Goal: Information Seeking & Learning: Learn about a topic

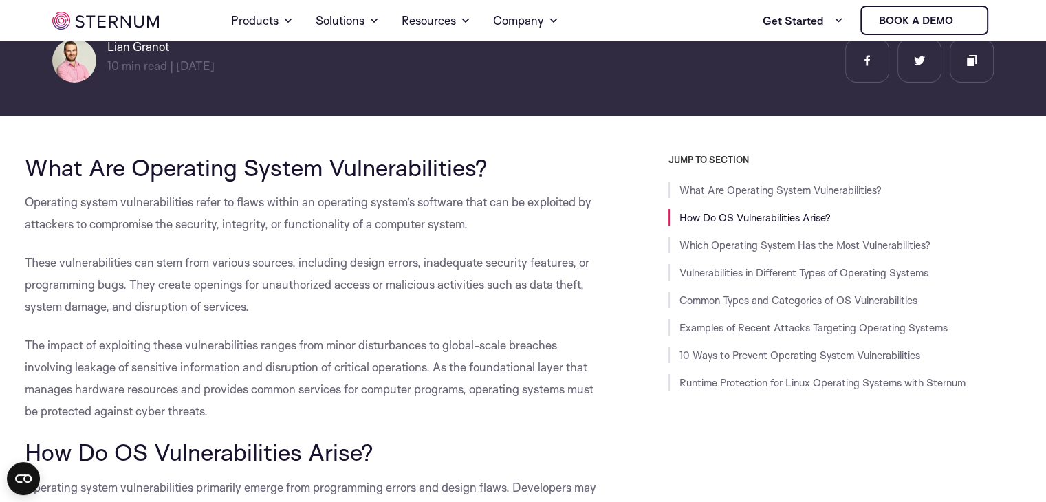
scroll to position [241, 0]
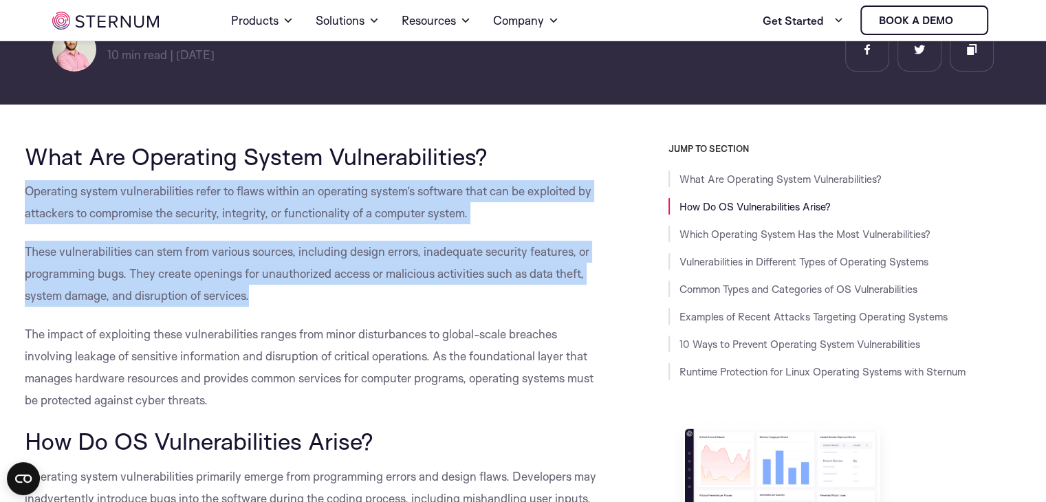
drag, startPoint x: 19, startPoint y: 186, endPoint x: 263, endPoint y: 304, distance: 271.0
copy div "Operating system vulnerabilities refer to flaws within an operating system’s so…"
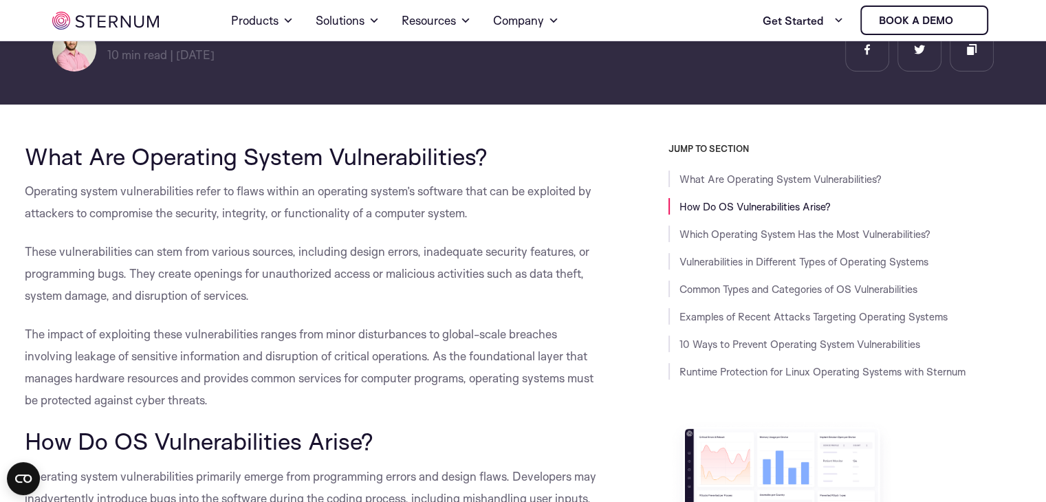
click at [257, 360] on span "The impact of exploiting these vulnerabilities ranges from minor disturbances t…" at bounding box center [309, 367] width 569 height 80
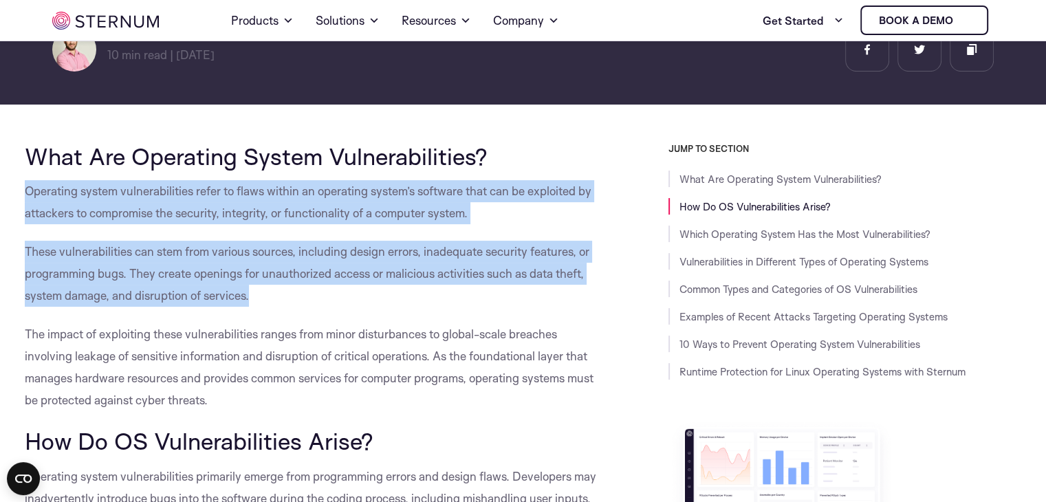
drag, startPoint x: 223, startPoint y: 291, endPoint x: 0, endPoint y: 188, distance: 245.5
copy div "Operating system vulnerabilities refer to flaws within an operating system’s so…"
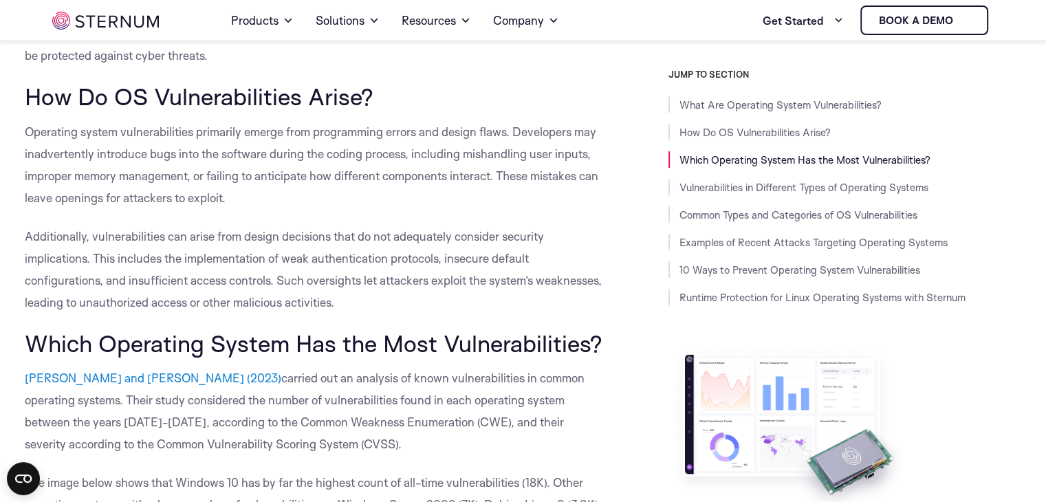
scroll to position [494, 0]
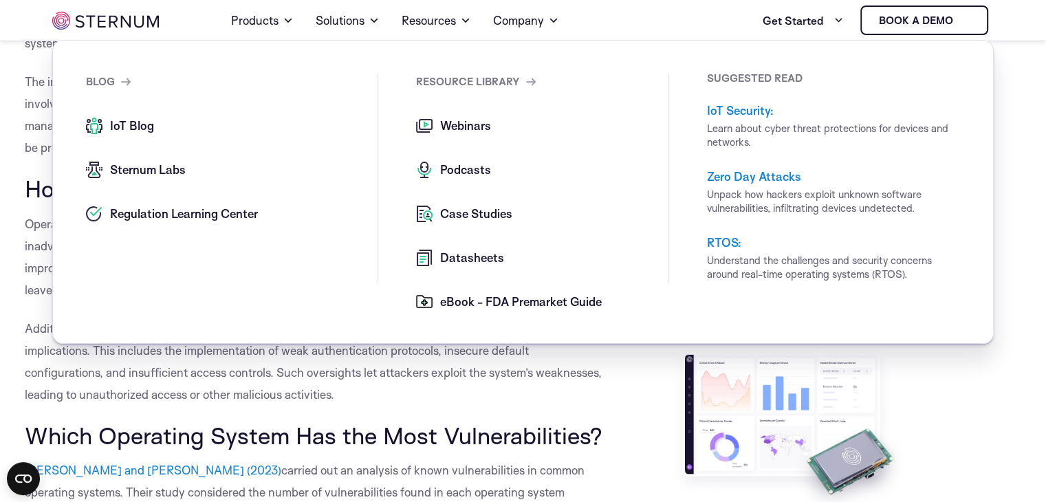
drag, startPoint x: 9, startPoint y: 190, endPoint x: 19, endPoint y: 190, distance: 10.3
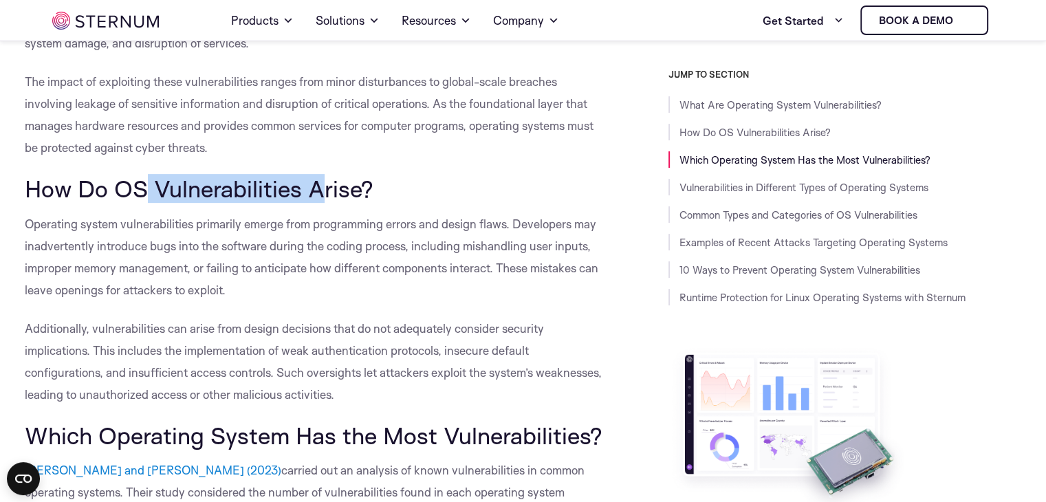
drag, startPoint x: 322, startPoint y: 188, endPoint x: 137, endPoint y: 195, distance: 185.1
drag, startPoint x: 137, startPoint y: 195, endPoint x: 400, endPoint y: 179, distance: 263.9
click at [400, 179] on h2 "How Do OS Vulnerabilities Arise?" at bounding box center [316, 188] width 582 height 26
drag, startPoint x: 388, startPoint y: 183, endPoint x: 8, endPoint y: 192, distance: 379.7
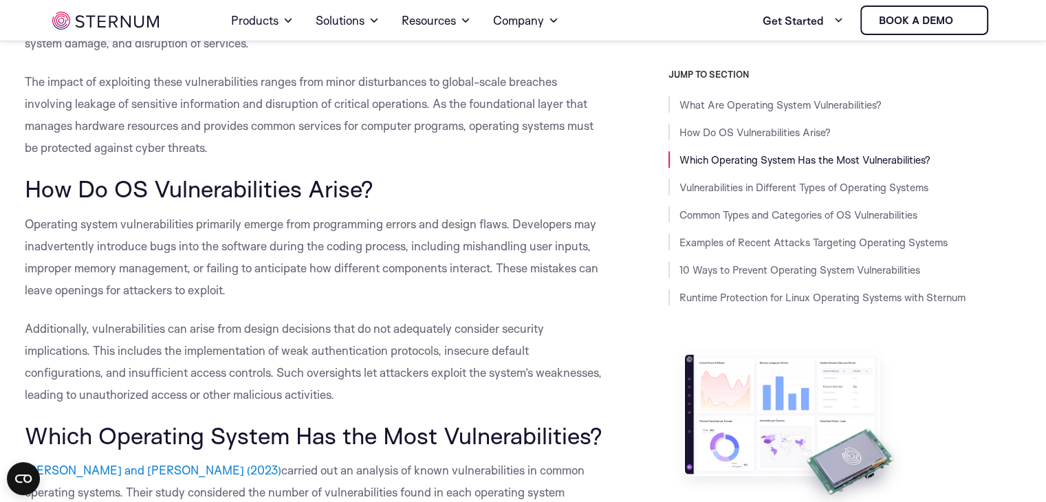
copy span "How Do OS Vulnerabilities Arise?"
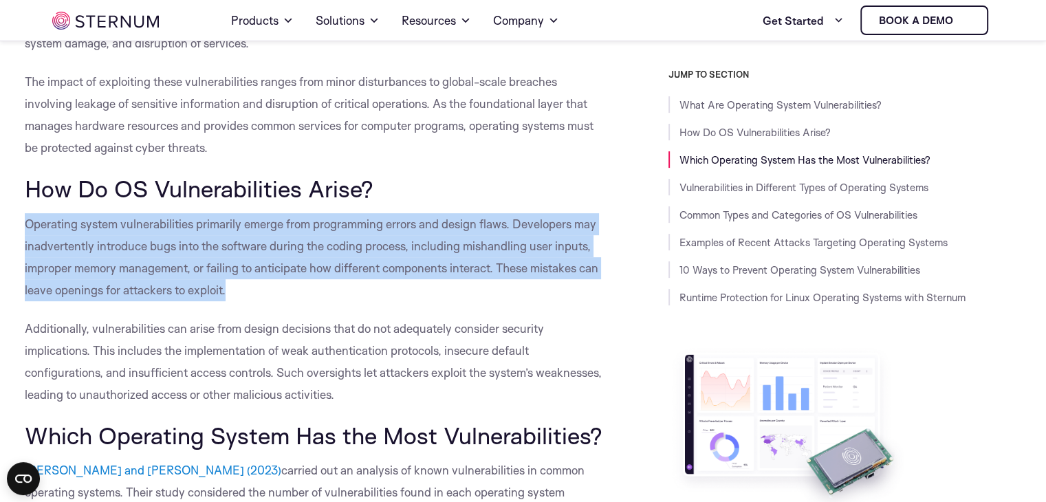
drag, startPoint x: 232, startPoint y: 286, endPoint x: 9, endPoint y: 235, distance: 228.7
copy span "Operating system vulnerabilities primarily emerge from programming errors and d…"
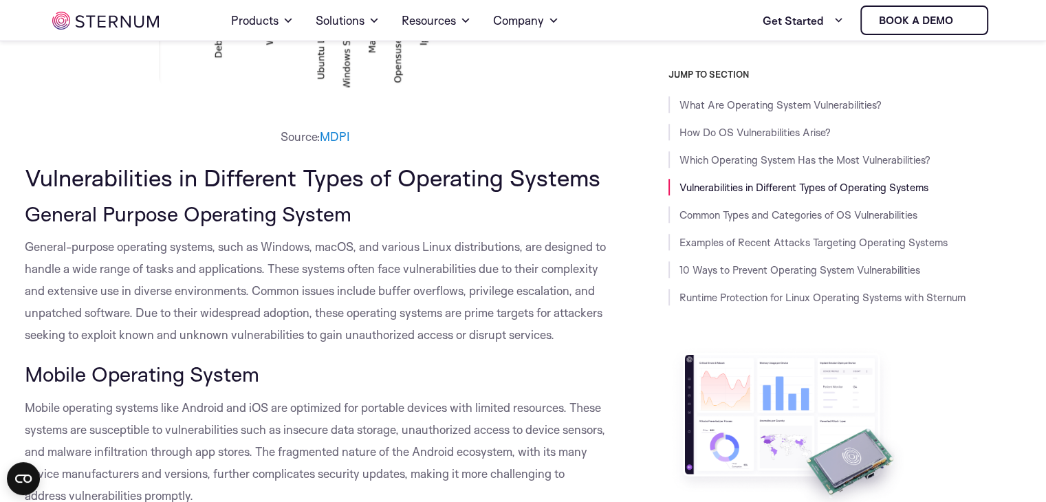
scroll to position [1388, 0]
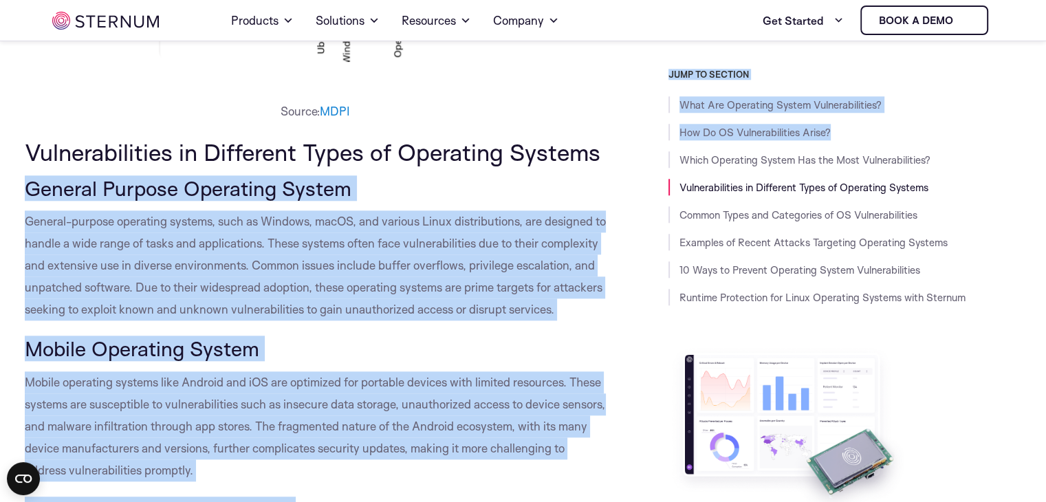
drag, startPoint x: 616, startPoint y: 149, endPoint x: 29, endPoint y: 176, distance: 587.9
click at [25, 177] on span "General Purpose Operating System" at bounding box center [188, 187] width 327 height 25
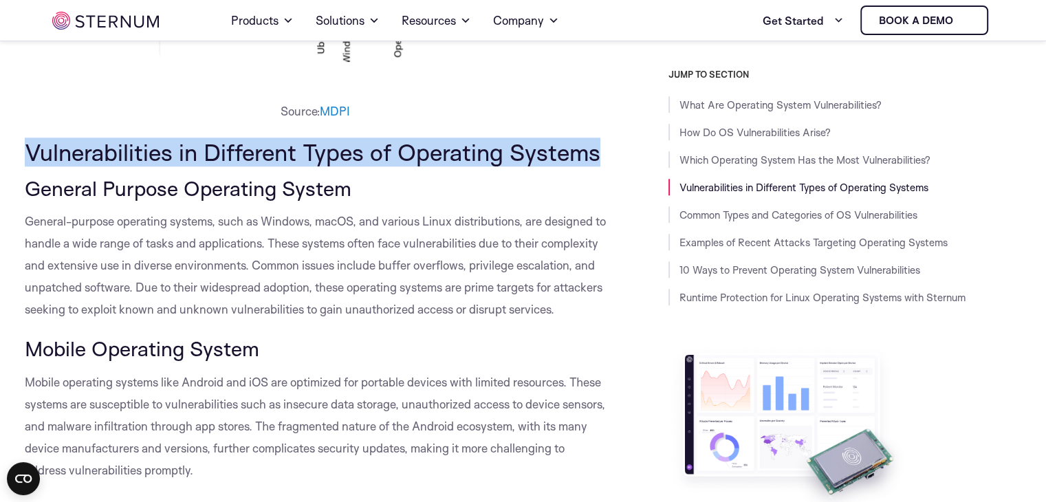
drag, startPoint x: 38, startPoint y: 150, endPoint x: 601, endPoint y: 144, distance: 563.3
click at [601, 144] on h2 "Vulnerabilities in Different Types of Operating Systems" at bounding box center [316, 152] width 582 height 26
copy span "Vulnerabilities in Different Types of Operating Systems"
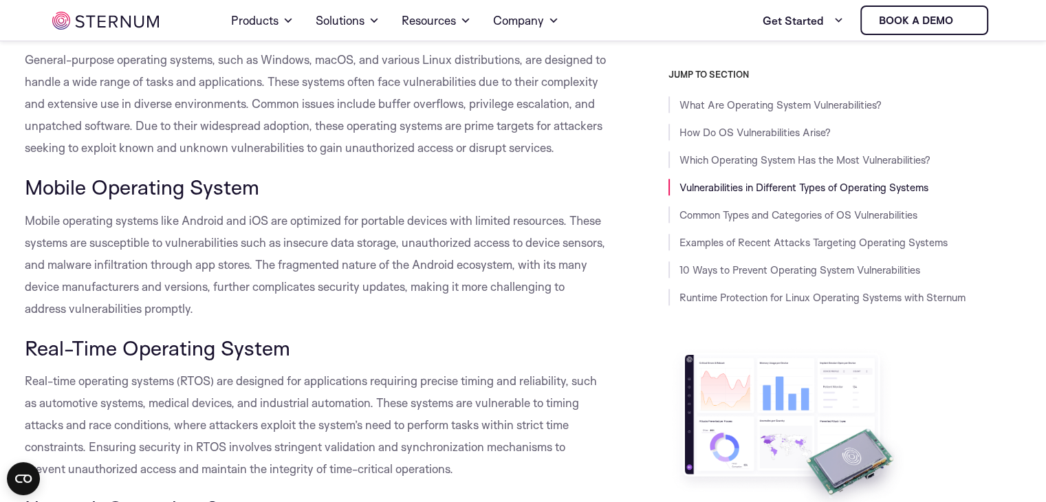
scroll to position [1410, 0]
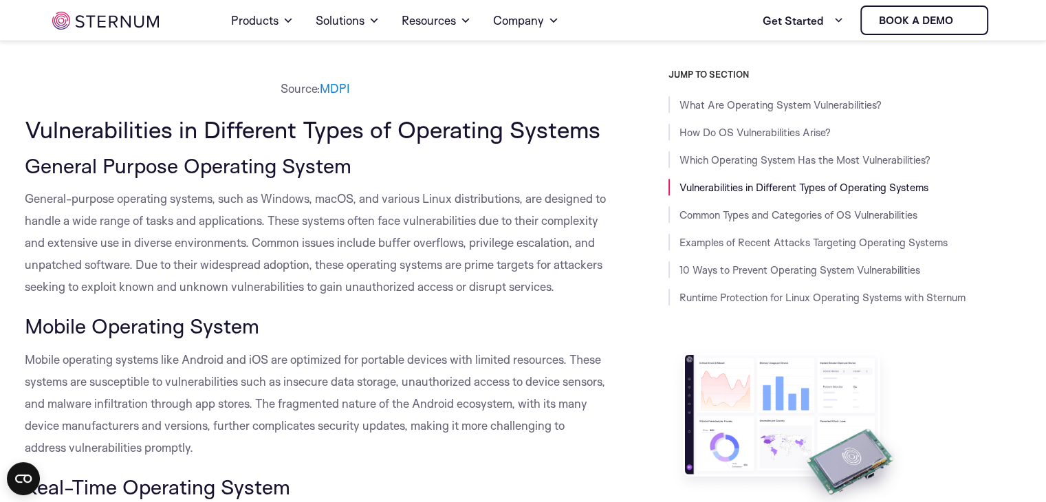
click at [341, 176] on span "General Purpose Operating System" at bounding box center [188, 165] width 327 height 25
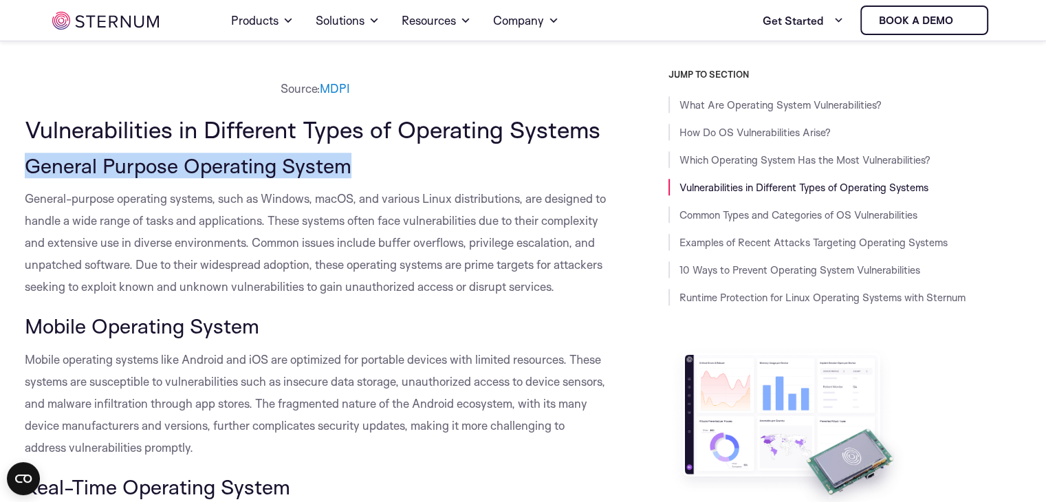
drag, startPoint x: 371, startPoint y: 171, endPoint x: 25, endPoint y: 177, distance: 346.6
click at [25, 177] on h3 "General Purpose Operating System" at bounding box center [316, 165] width 582 height 23
copy span "General Purpose Operating System"
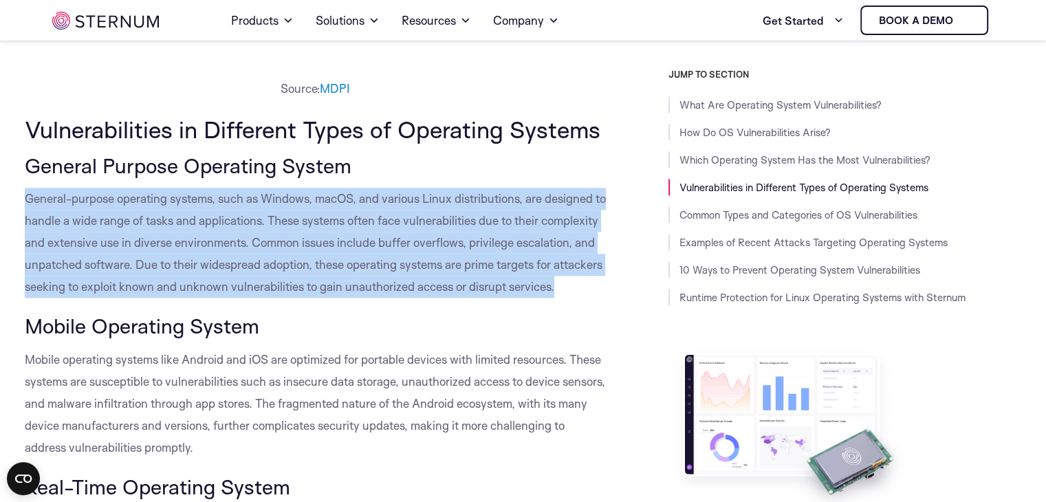
drag, startPoint x: 25, startPoint y: 201, endPoint x: 140, endPoint y: 312, distance: 159.5
click at [140, 298] on p "General-purpose operating systems, such as Windows, macOS, and various Linux di…" at bounding box center [316, 243] width 582 height 110
copy span "General-purpose operating systems, such as Windows, macOS, and various Linux di…"
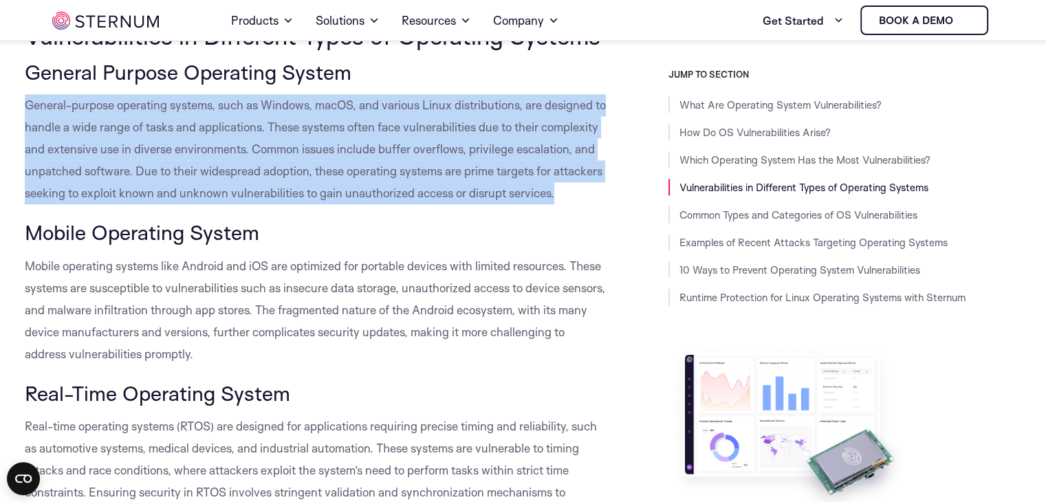
scroll to position [1525, 0]
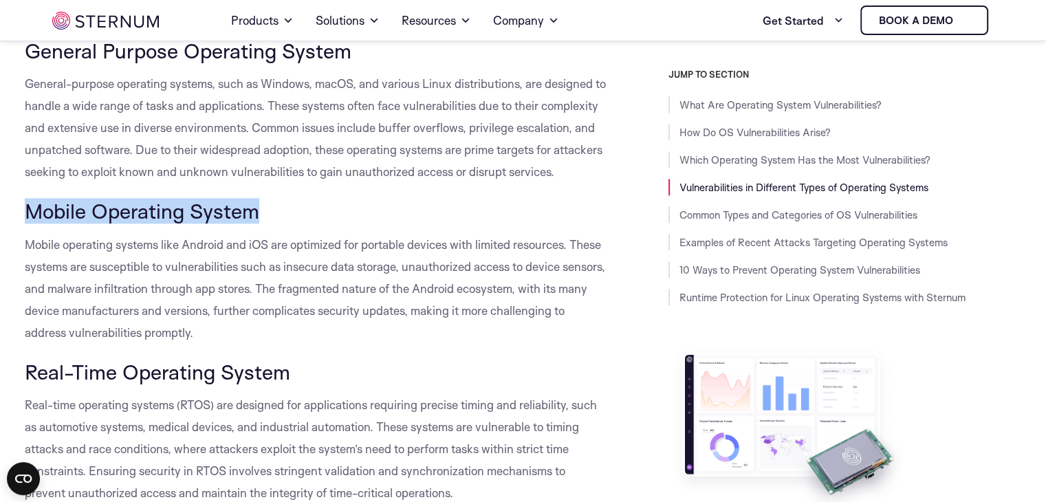
drag, startPoint x: 274, startPoint y: 233, endPoint x: 25, endPoint y: 226, distance: 249.0
click at [25, 223] on h3 "Mobile Operating System" at bounding box center [316, 210] width 582 height 23
copy span "Mobile Operating System"
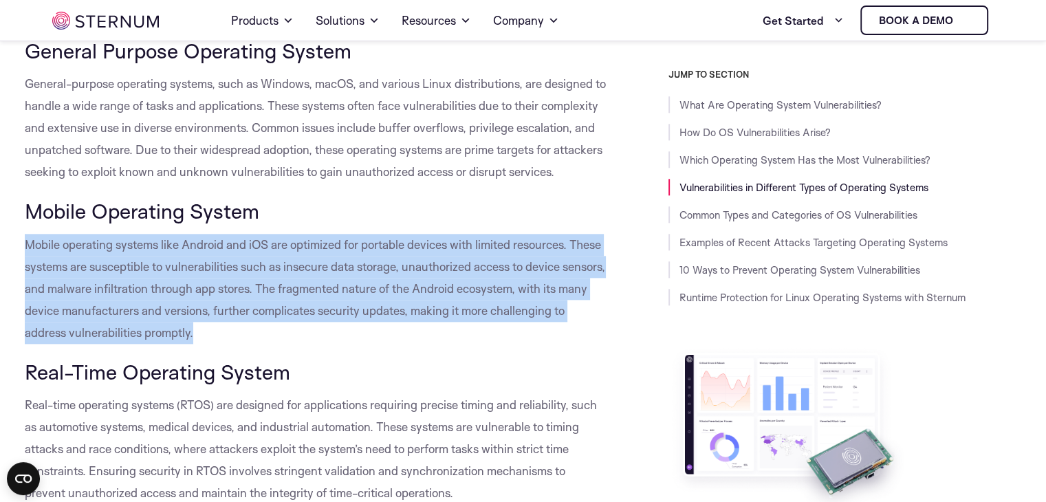
drag, startPoint x: 19, startPoint y: 268, endPoint x: 298, endPoint y: 355, distance: 293.0
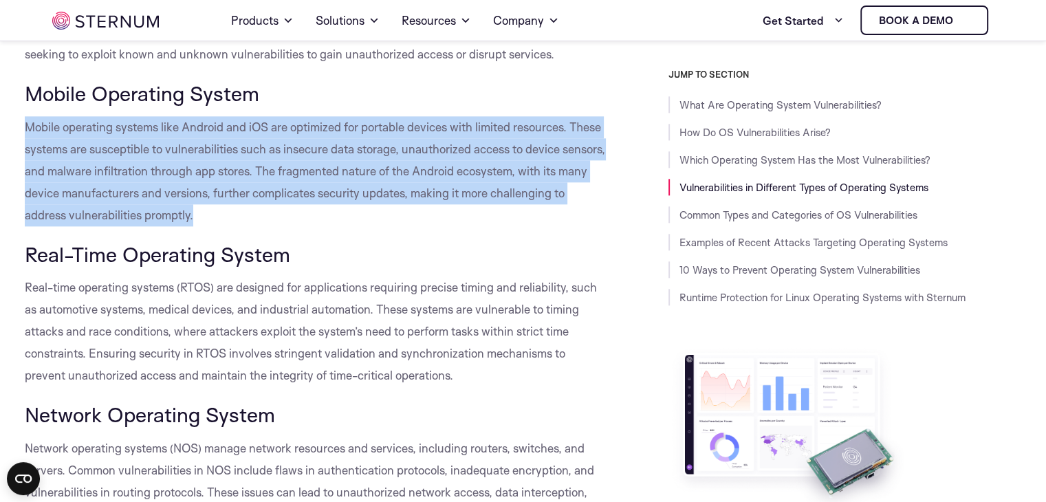
scroll to position [1639, 0]
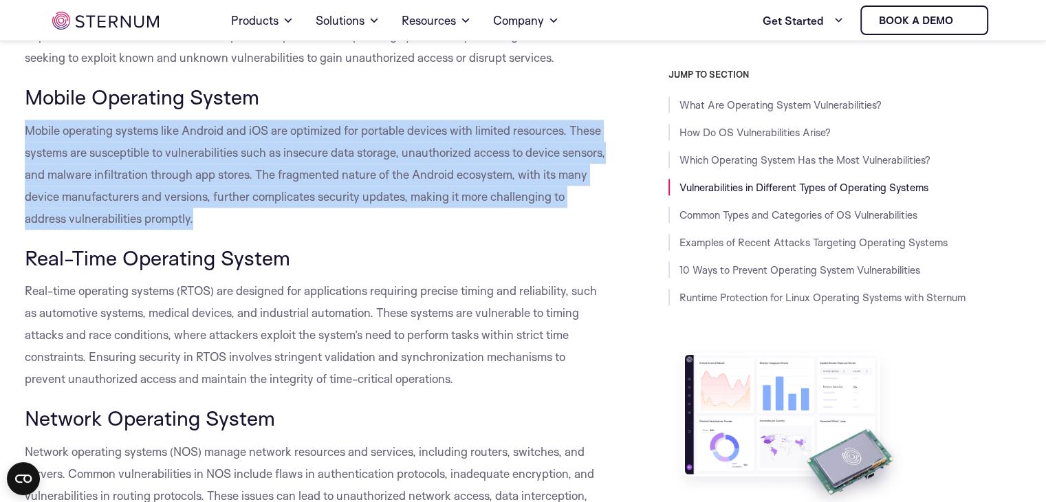
click at [355, 230] on p "Mobile operating systems like Android and iOS are optimized for portable device…" at bounding box center [316, 175] width 582 height 110
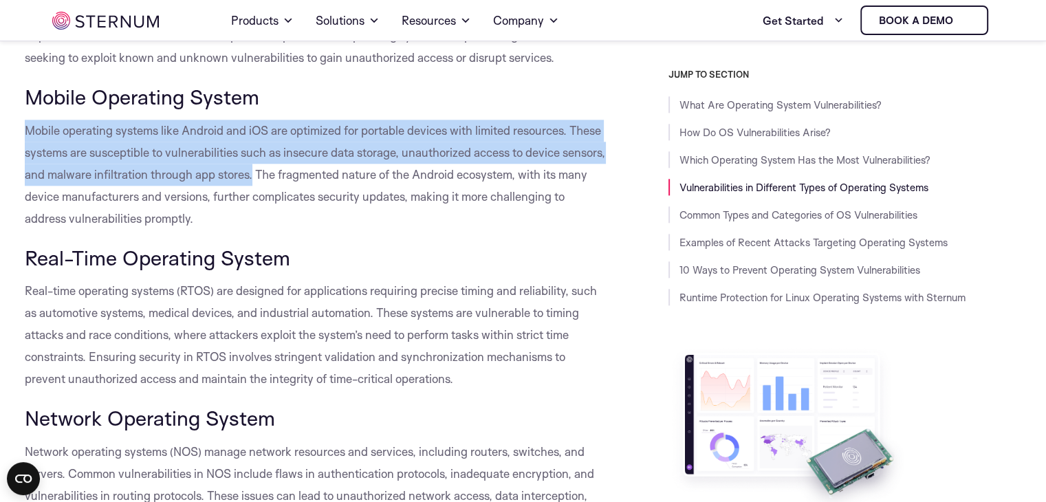
drag, startPoint x: 299, startPoint y: 200, endPoint x: 0, endPoint y: 141, distance: 304.9
copy span "Mobile operating systems like Android and iOS are optimized for portable device…"
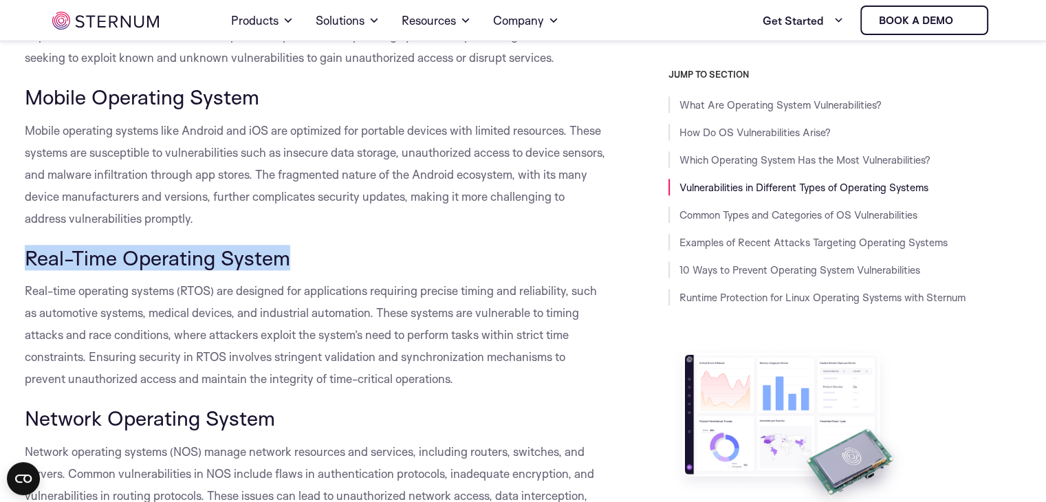
drag, startPoint x: 299, startPoint y: 274, endPoint x: 24, endPoint y: 282, distance: 275.2
click at [25, 270] on h3 "Real-Time Operating System" at bounding box center [316, 257] width 582 height 23
copy span "Real-Time Operating System"
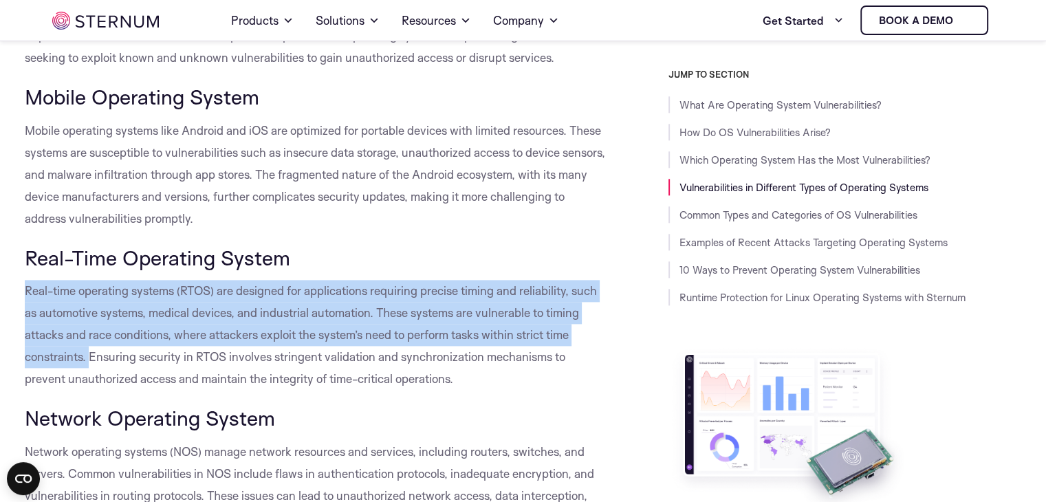
drag, startPoint x: 24, startPoint y: 317, endPoint x: 89, endPoint y: 382, distance: 92.4
click at [89, 382] on span "Real-time operating systems (RTOS) are designed for applications requiring prec…" at bounding box center [311, 334] width 572 height 102
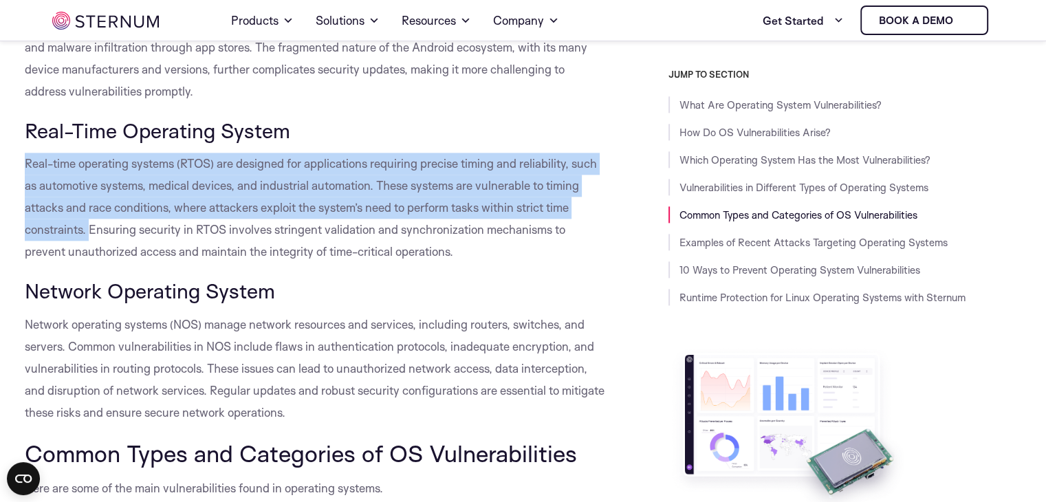
scroll to position [1846, 0]
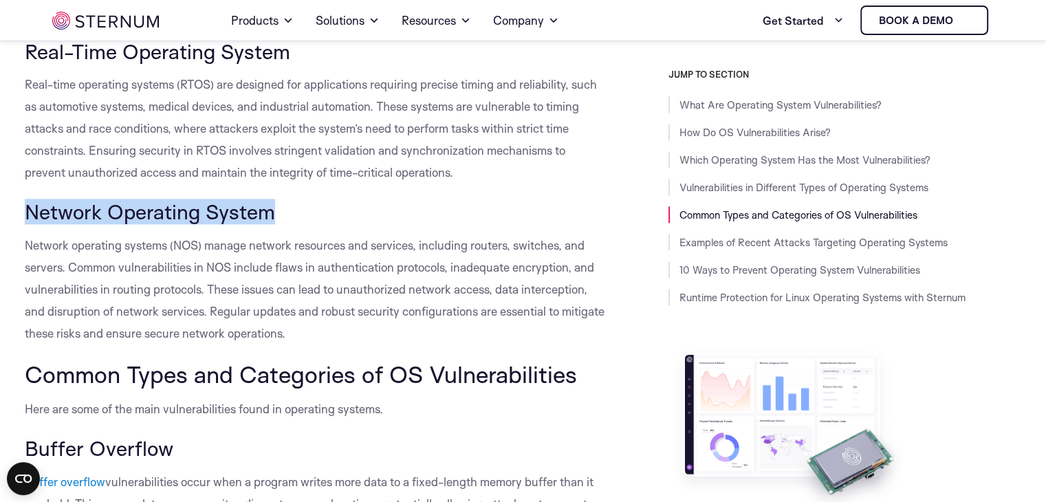
drag, startPoint x: 285, startPoint y: 244, endPoint x: 11, endPoint y: 231, distance: 274.7
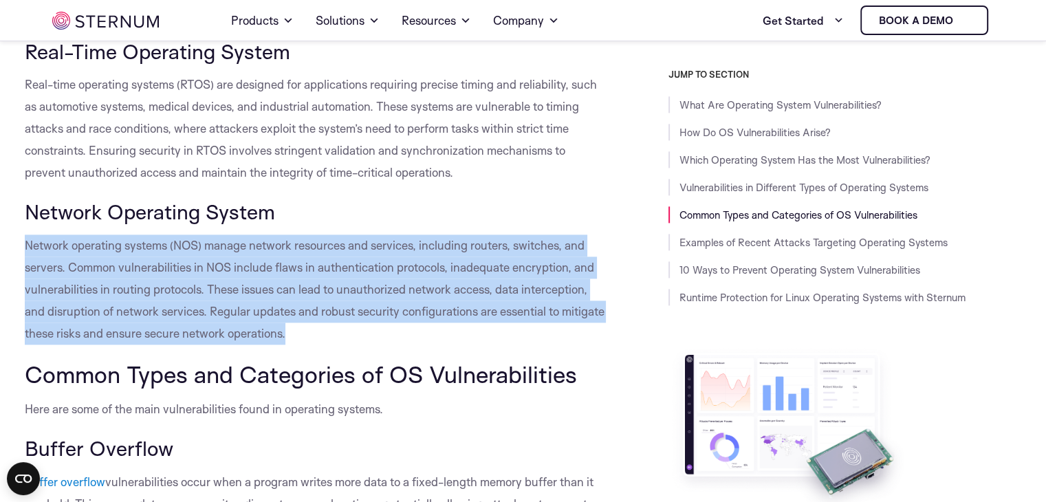
drag, startPoint x: 27, startPoint y: 272, endPoint x: 369, endPoint y: 350, distance: 350.7
click at [369, 345] on p "Network operating systems (NOS) manage network resources and services, includin…" at bounding box center [316, 290] width 582 height 110
